Goal: Transaction & Acquisition: Obtain resource

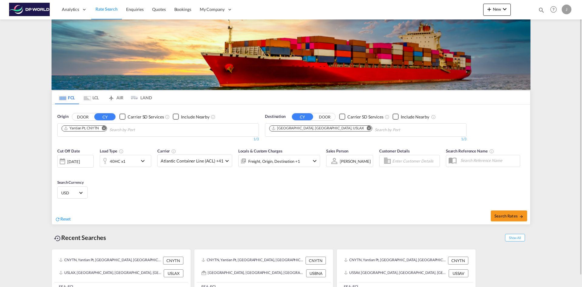
click at [103, 129] on md-icon "Remove" at bounding box center [104, 128] width 5 height 5
click at [367, 130] on md-icon "Remove" at bounding box center [369, 128] width 5 height 5
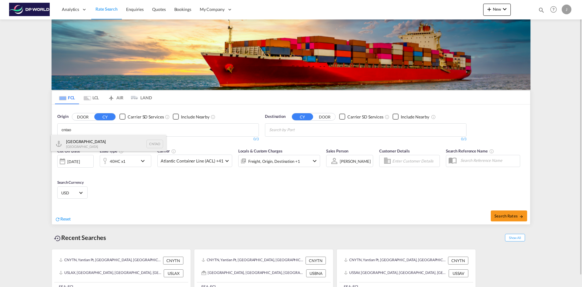
type input "cntao"
click at [83, 144] on div "Qingdao China CNTAO" at bounding box center [108, 144] width 115 height 18
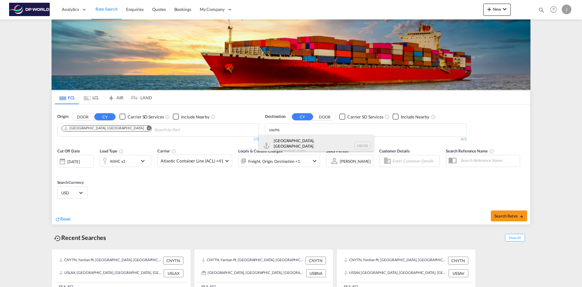
type input "uschs"
click at [293, 138] on div "[GEOGRAPHIC_DATA], [GEOGRAPHIC_DATA] [GEOGRAPHIC_DATA] USCHS" at bounding box center [316, 146] width 115 height 22
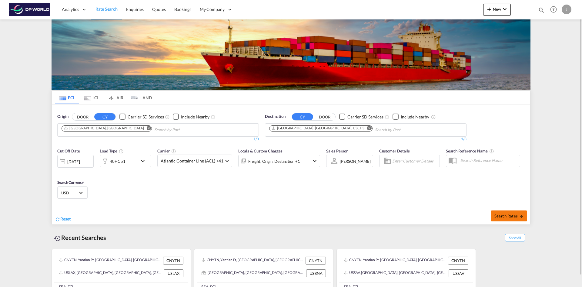
click at [501, 215] on span "Search Rates" at bounding box center [509, 215] width 29 height 5
type input "CNTAO to USCHS / [DATE]"
